Goal: Connect with others: Connect with others

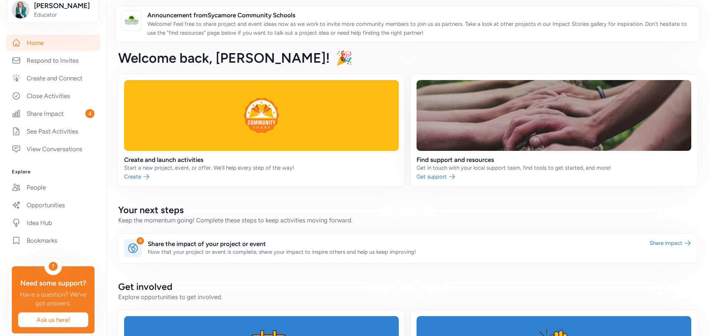
scroll to position [137, 0]
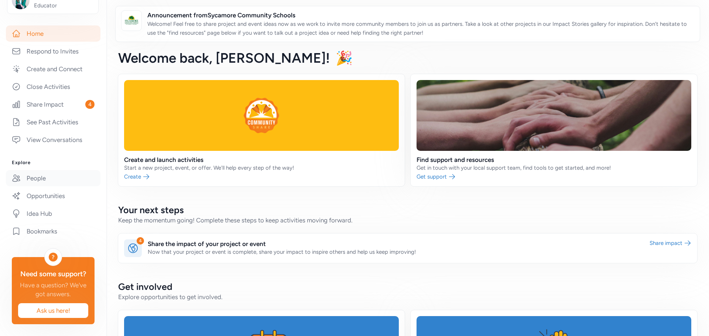
click at [40, 170] on link "People" at bounding box center [53, 178] width 95 height 16
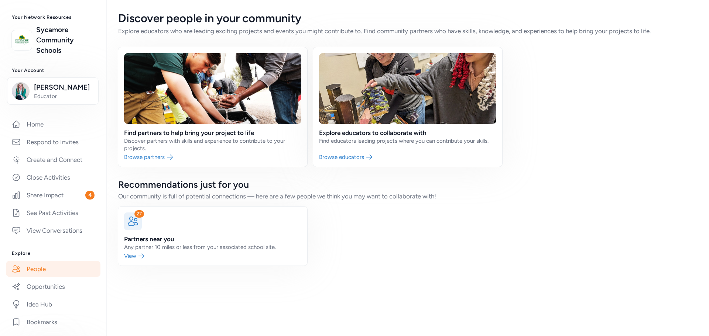
scroll to position [8, 0]
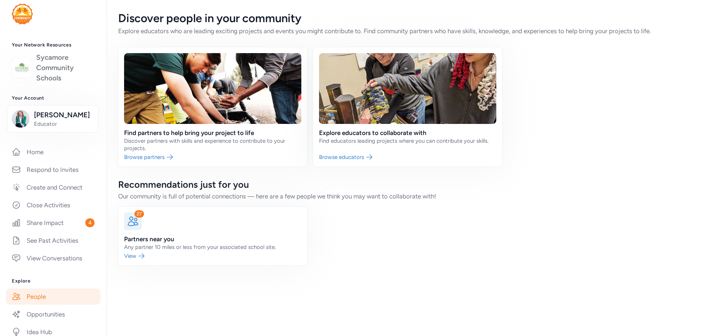
click at [57, 68] on link "Sycamore Community Schools" at bounding box center [65, 67] width 58 height 31
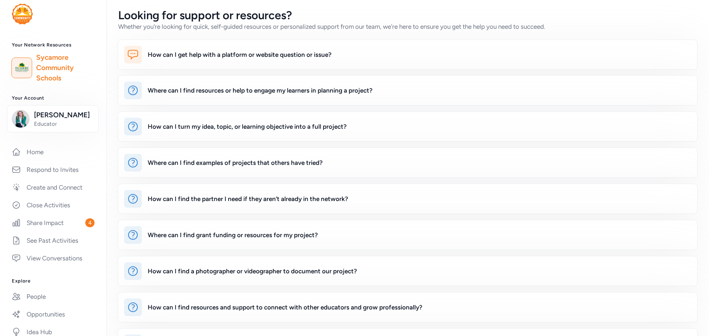
click at [17, 70] on img at bounding box center [22, 68] width 16 height 16
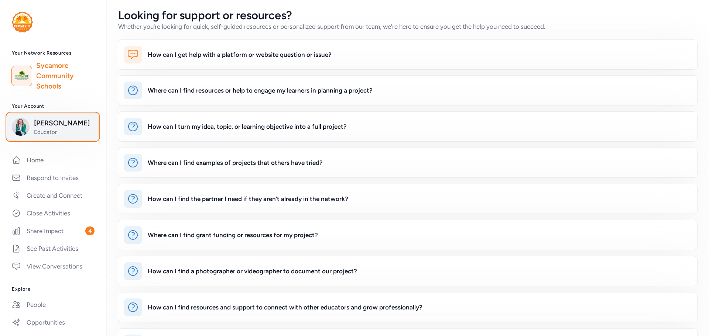
click at [62, 128] on span "Educator" at bounding box center [64, 131] width 60 height 7
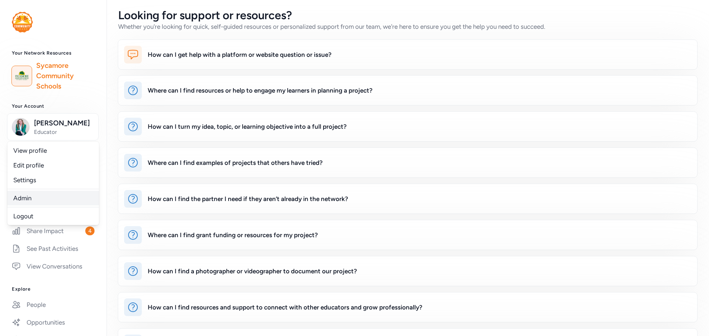
click at [29, 196] on link "Admin" at bounding box center [53, 198] width 92 height 15
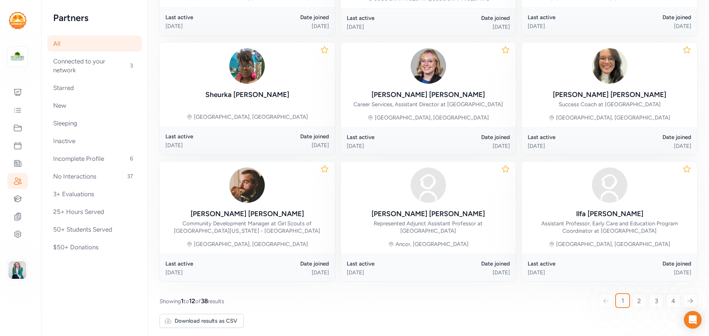
scroll to position [336, 0]
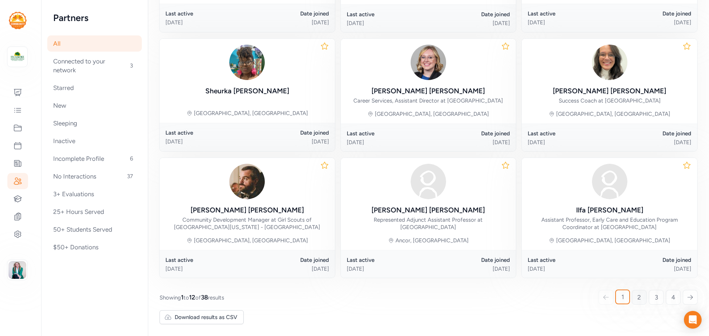
click at [637, 299] on span "2" at bounding box center [639, 297] width 4 height 9
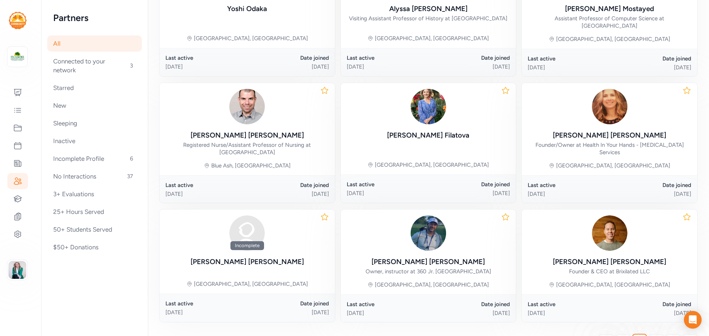
scroll to position [302, 0]
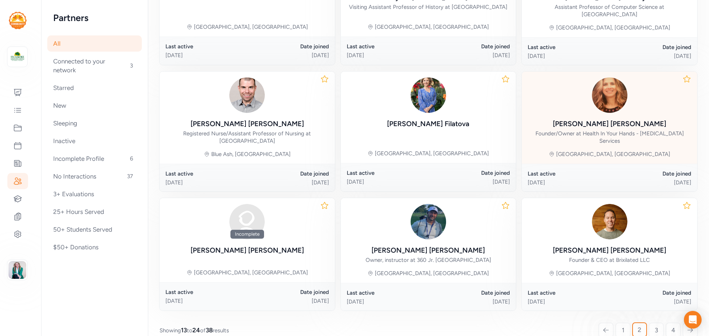
click at [599, 134] on div "Founder/Owner at Health In Your Hands - [MEDICAL_DATA] Services" at bounding box center [610, 137] width 164 height 15
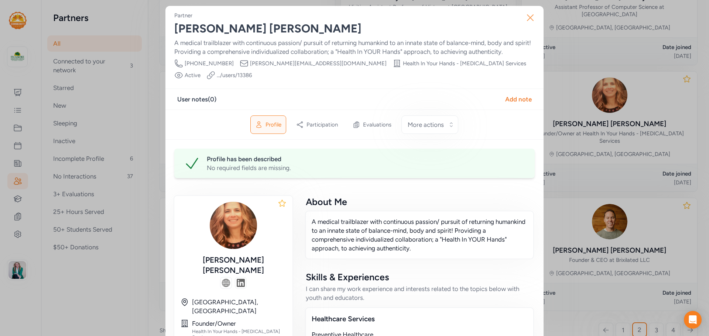
click at [528, 19] on icon "button" at bounding box center [530, 18] width 12 height 12
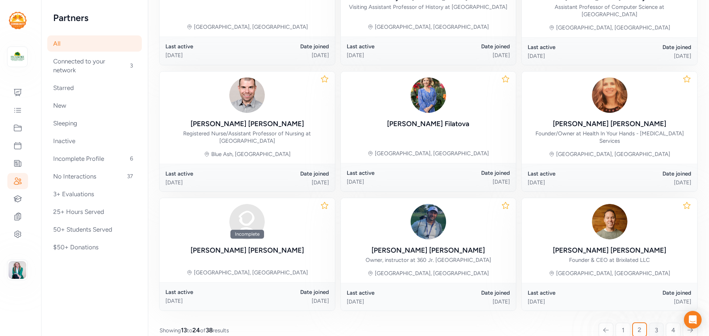
click at [655, 325] on link "3" at bounding box center [656, 330] width 15 height 15
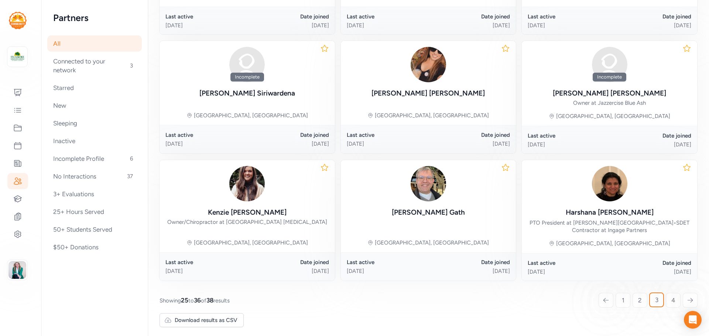
scroll to position [329, 0]
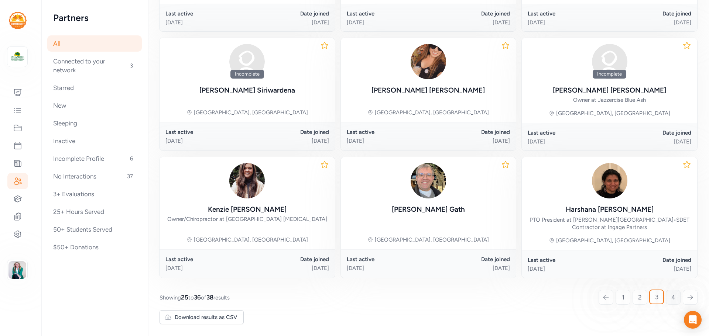
click at [671, 296] on span "4" at bounding box center [673, 297] width 4 height 9
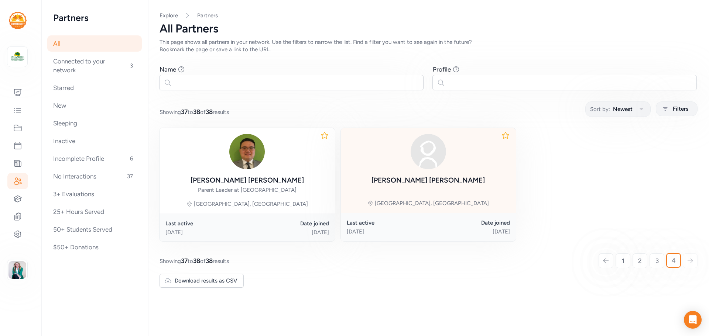
click at [416, 162] on img at bounding box center [428, 151] width 35 height 35
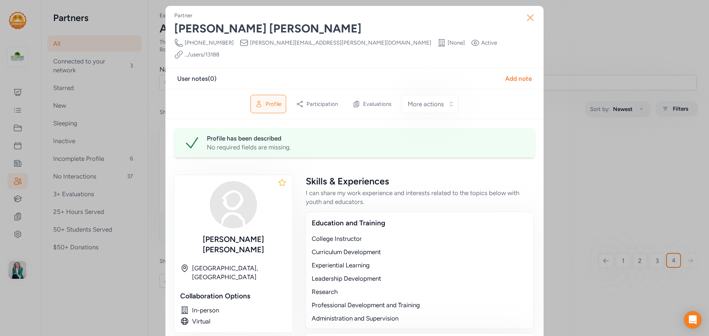
click at [527, 16] on icon "button" at bounding box center [530, 18] width 12 height 12
